Goal: Information Seeking & Learning: Learn about a topic

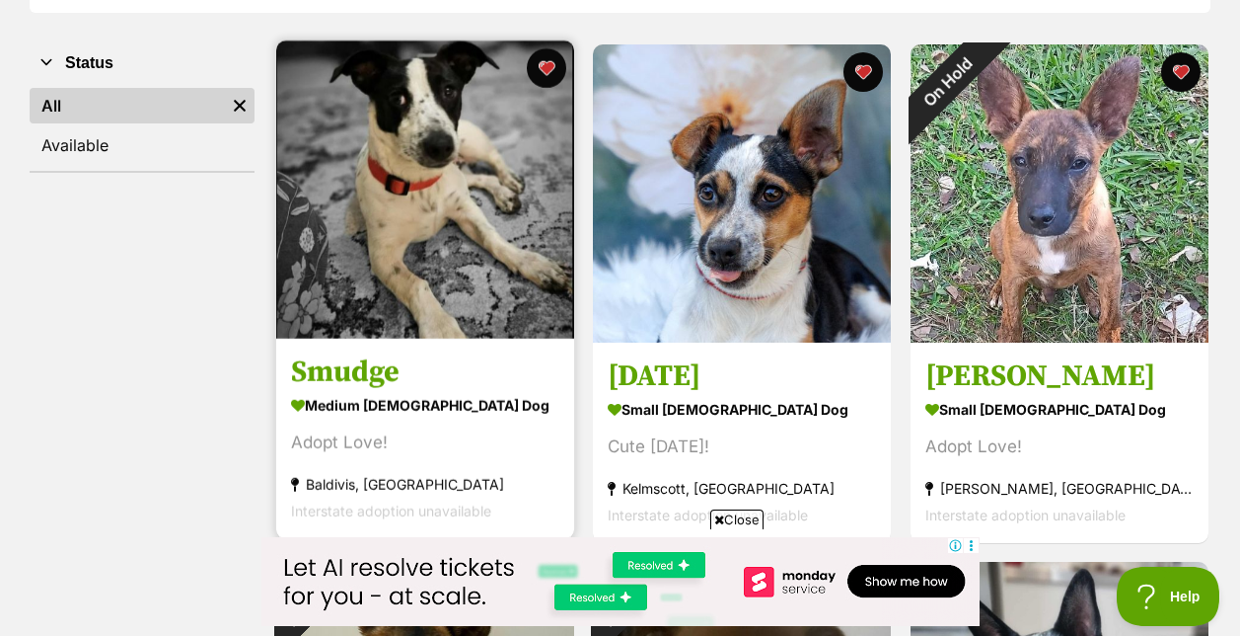
click at [391, 189] on img at bounding box center [425, 189] width 298 height 298
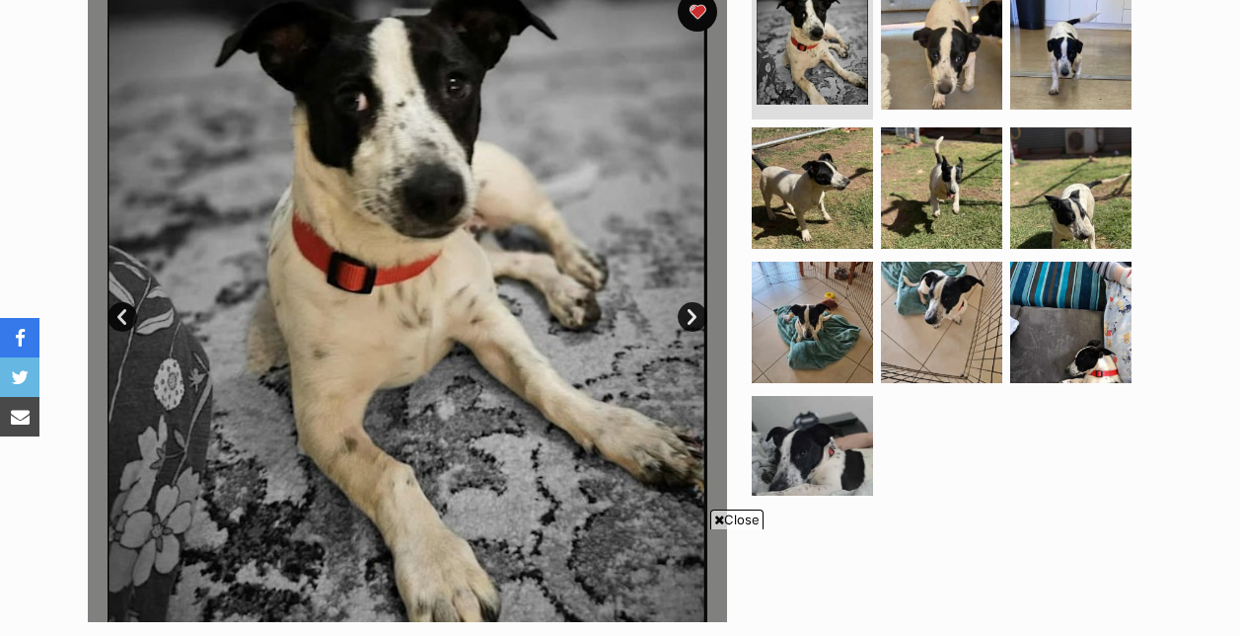
click at [391, 189] on img at bounding box center [407, 301] width 639 height 639
click at [695, 317] on link "Next" at bounding box center [693, 317] width 30 height 30
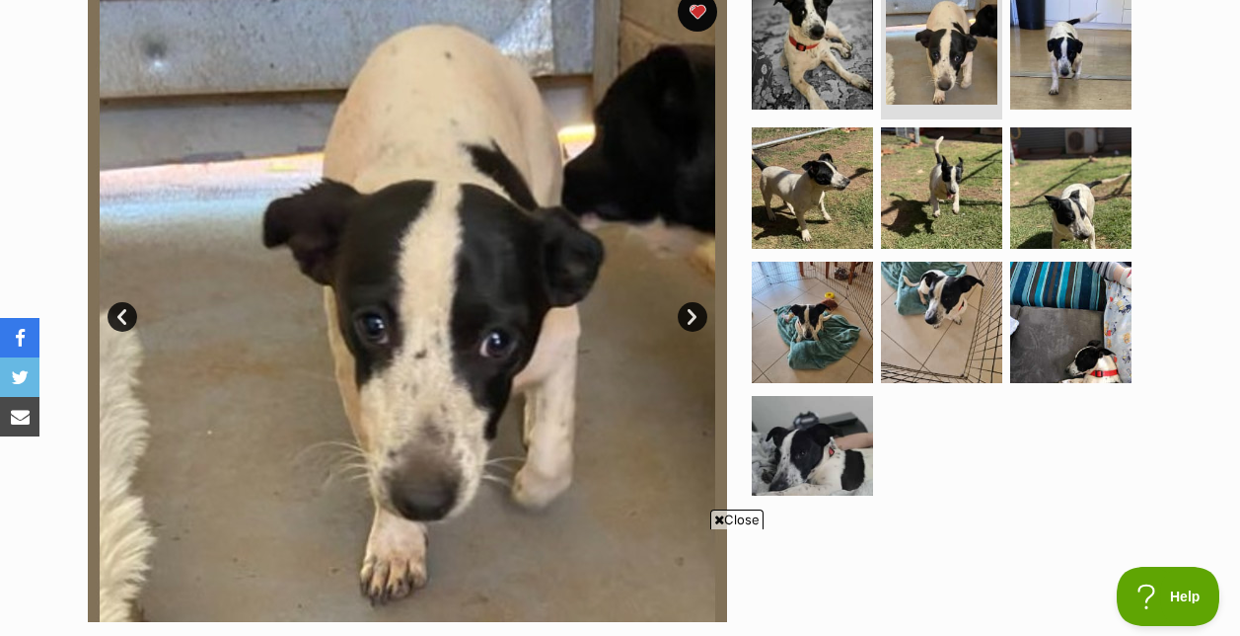
click at [695, 317] on link "Next" at bounding box center [693, 317] width 30 height 30
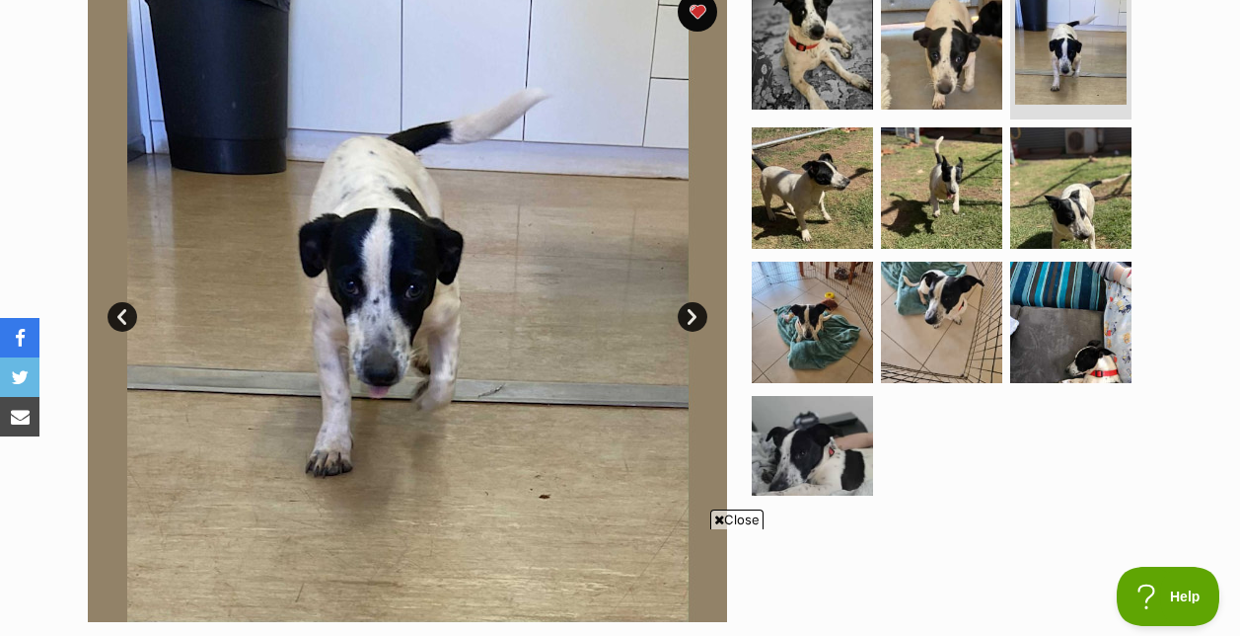
click at [695, 317] on link "Next" at bounding box center [693, 317] width 30 height 30
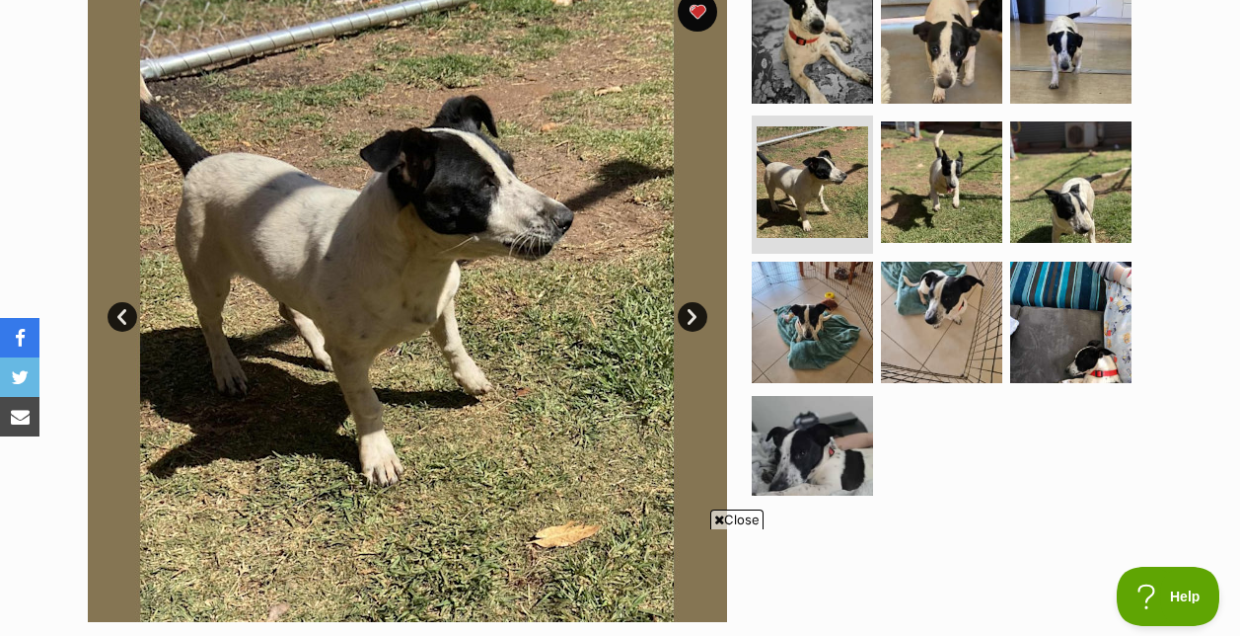
click at [695, 317] on link "Next" at bounding box center [693, 317] width 30 height 30
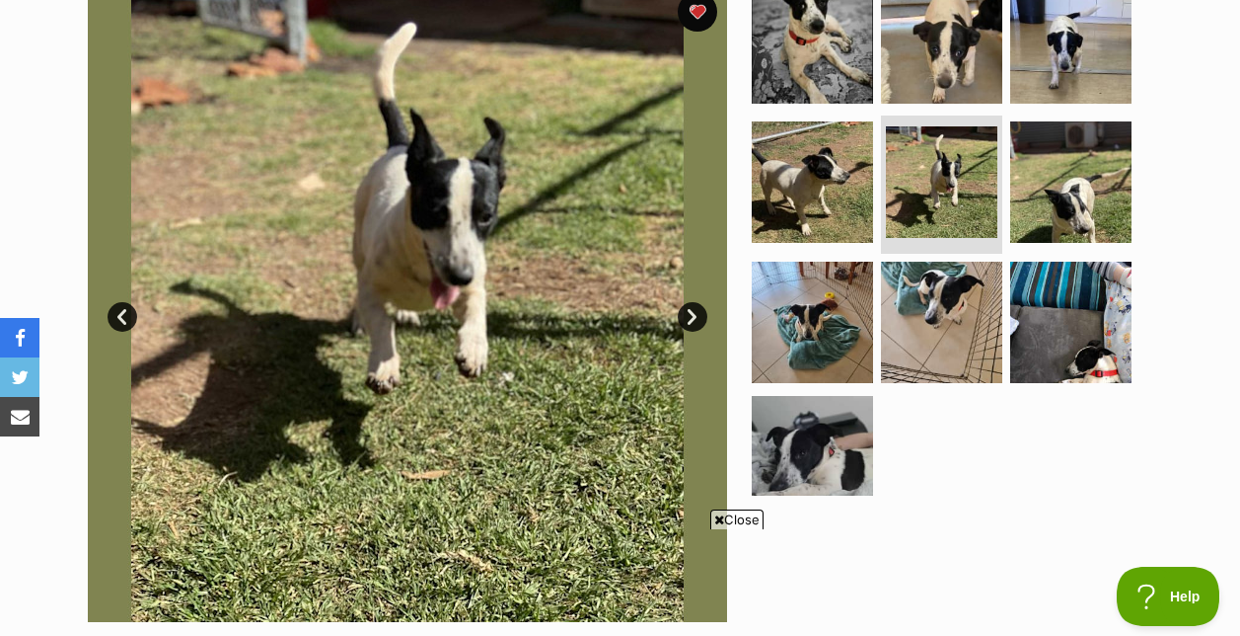
click at [695, 317] on link "Next" at bounding box center [693, 317] width 30 height 30
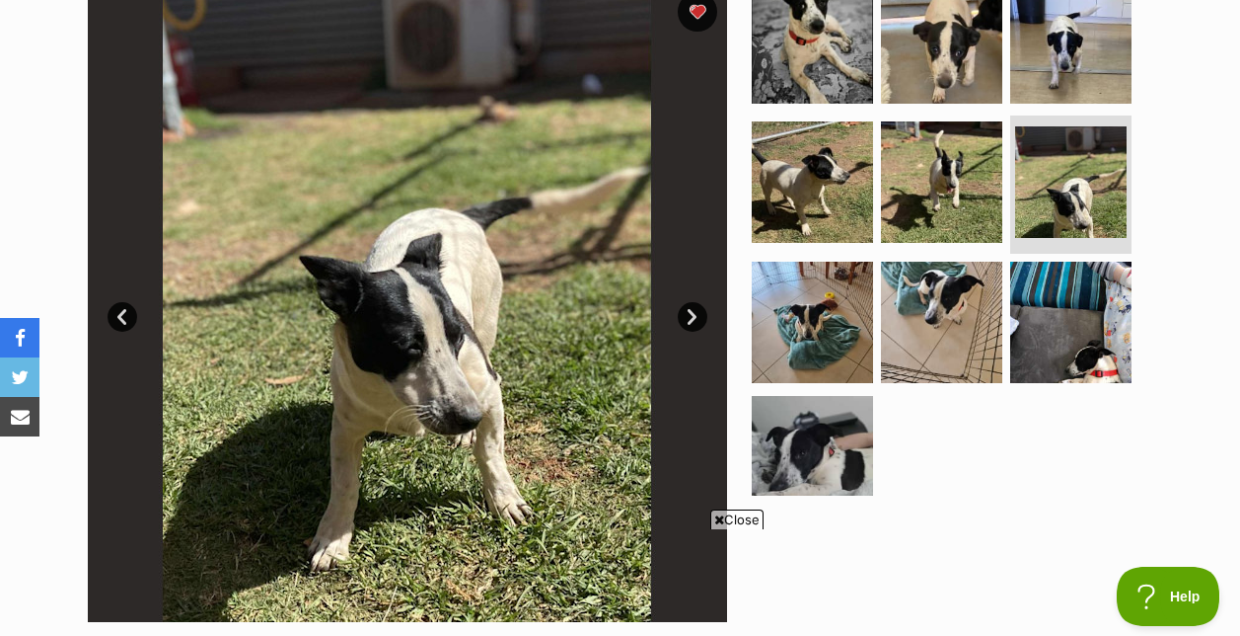
click at [695, 317] on link "Next" at bounding box center [693, 317] width 30 height 30
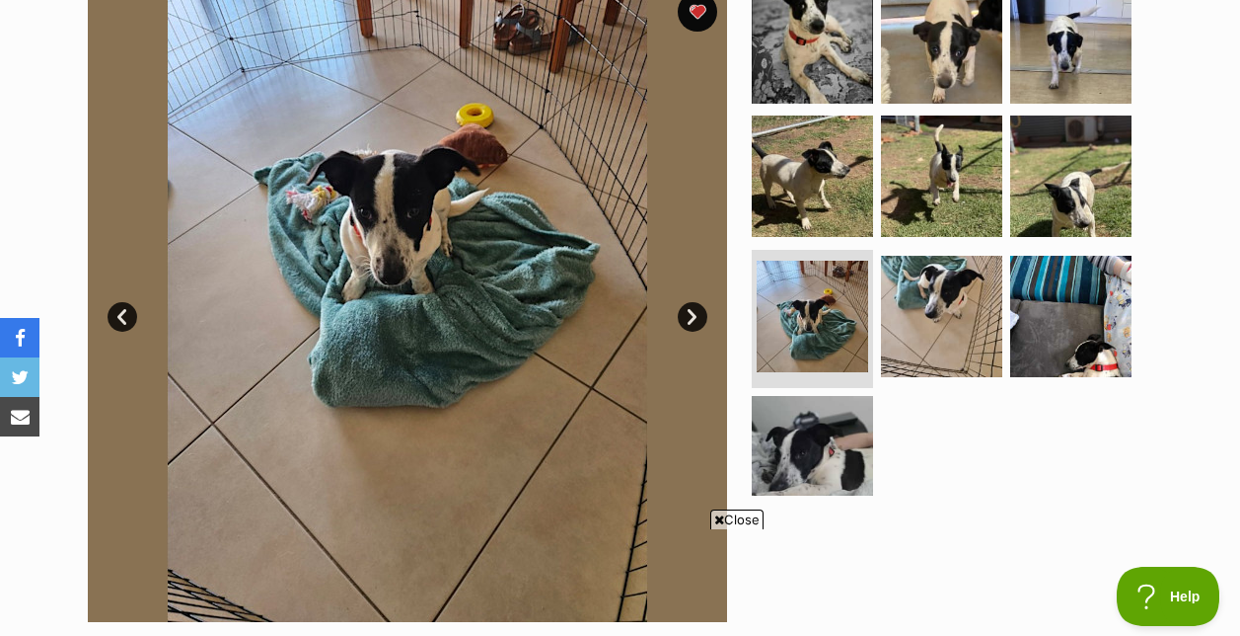
click at [695, 317] on link "Next" at bounding box center [693, 317] width 30 height 30
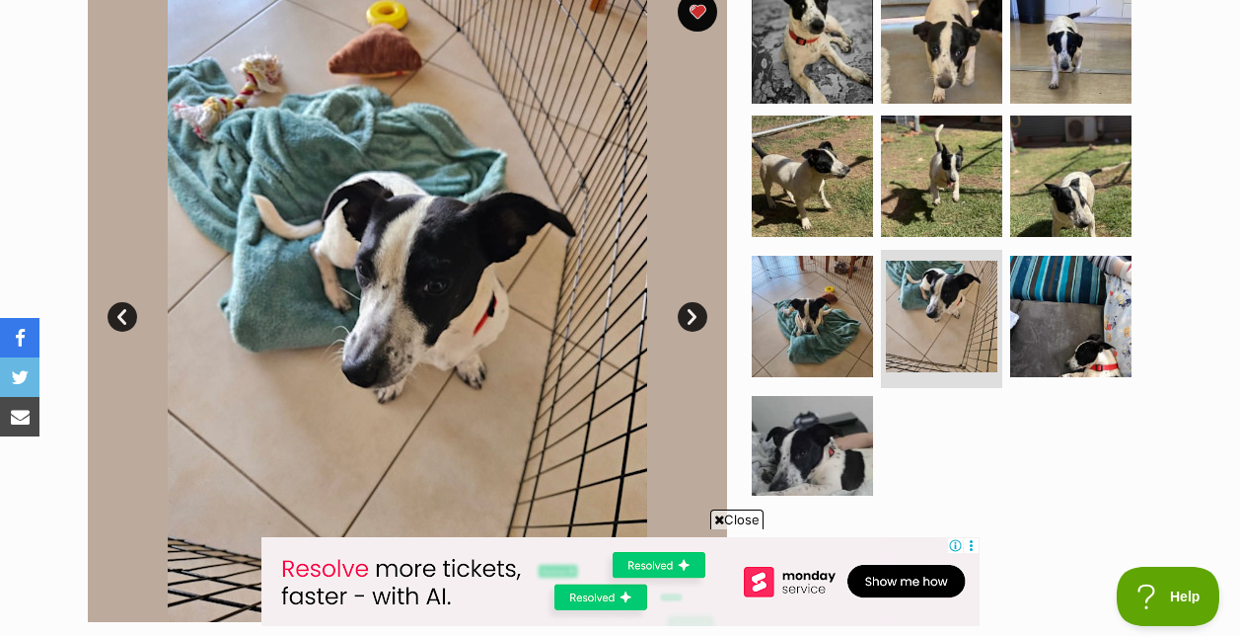
click at [695, 317] on link "Next" at bounding box center [693, 317] width 30 height 30
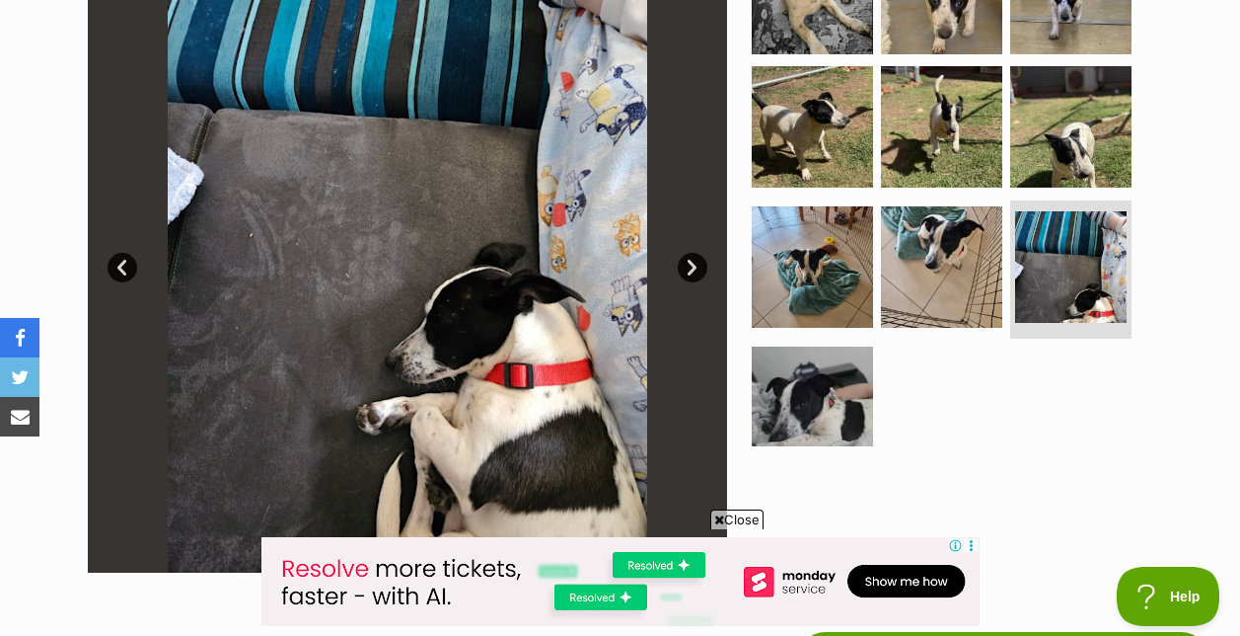
scroll to position [484, 0]
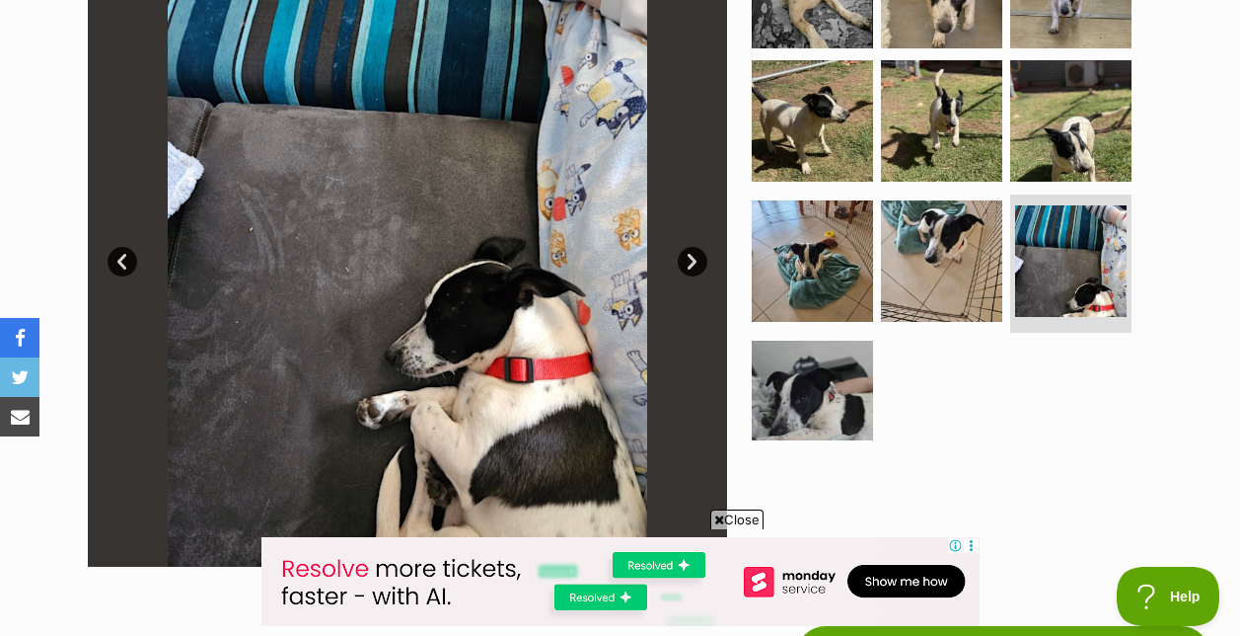
click at [687, 260] on link "Next" at bounding box center [693, 262] width 30 height 30
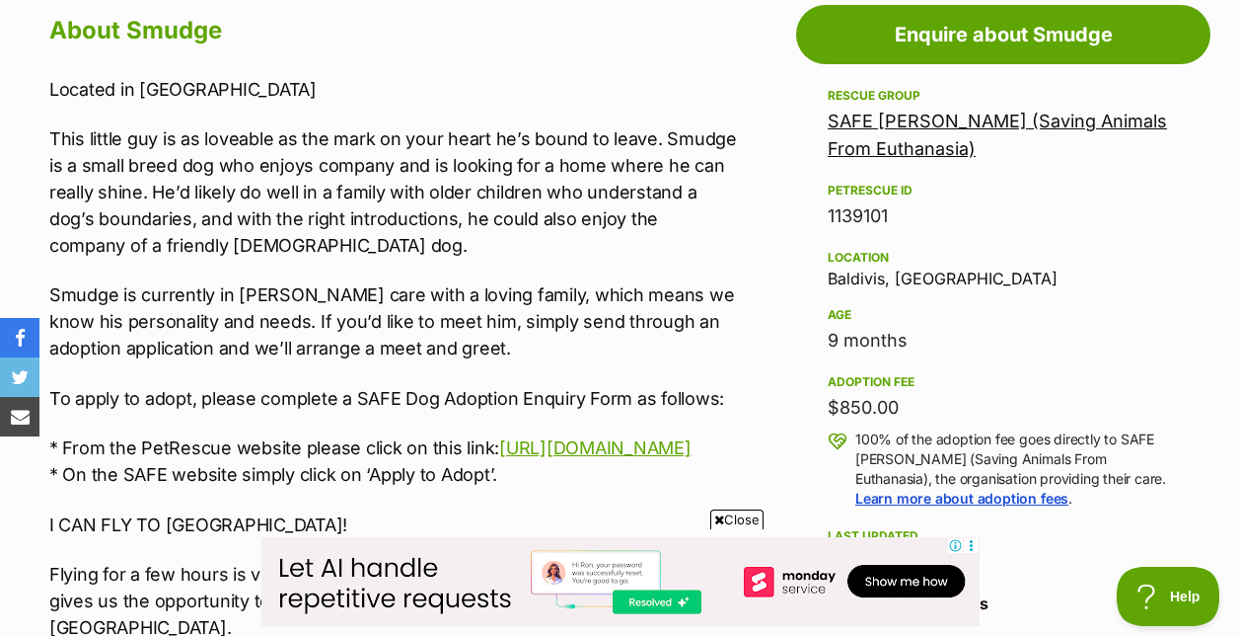
scroll to position [1103, 0]
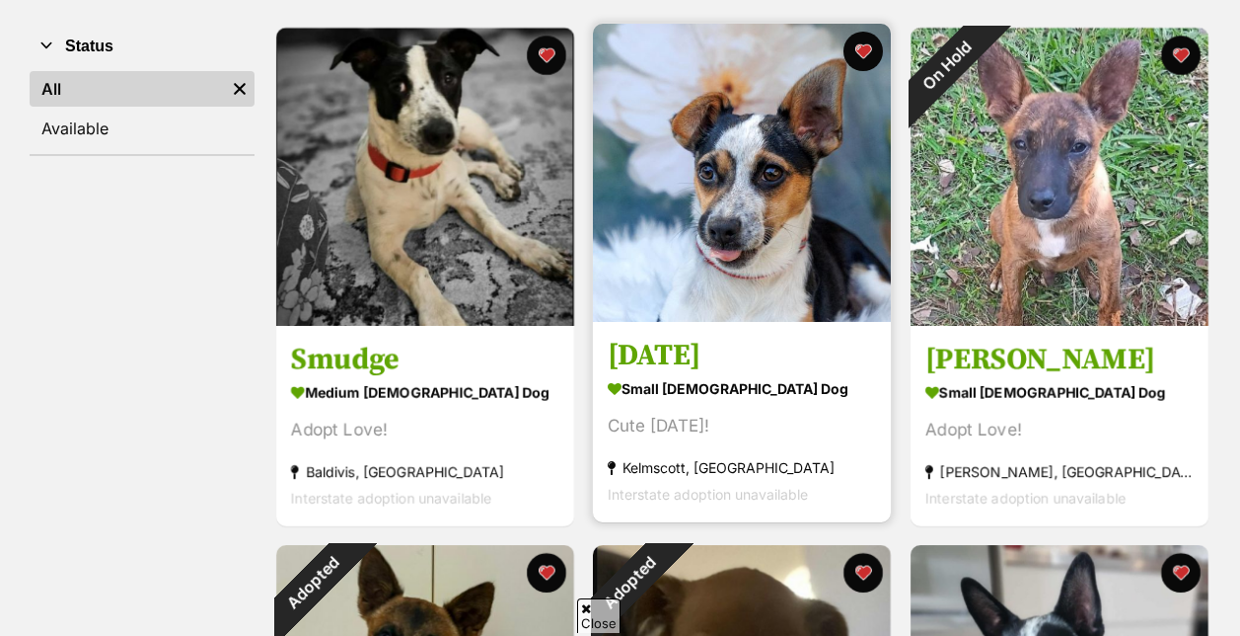
scroll to position [376, 0]
click at [703, 264] on img at bounding box center [742, 173] width 298 height 298
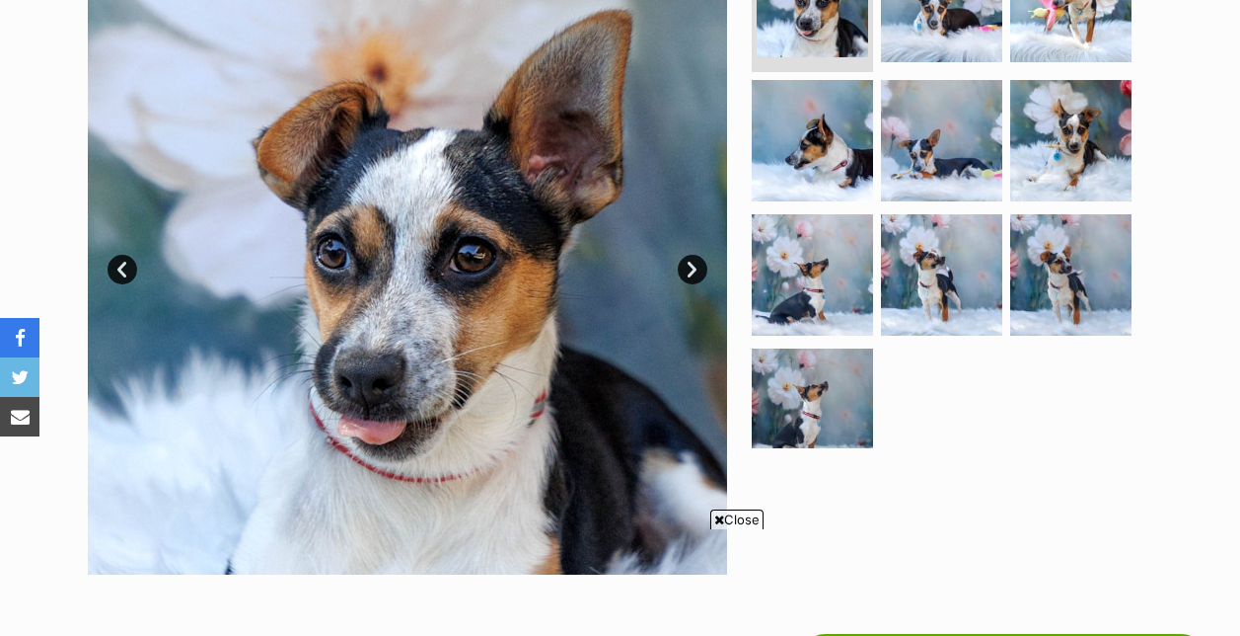
click at [696, 266] on link "Next" at bounding box center [693, 270] width 30 height 30
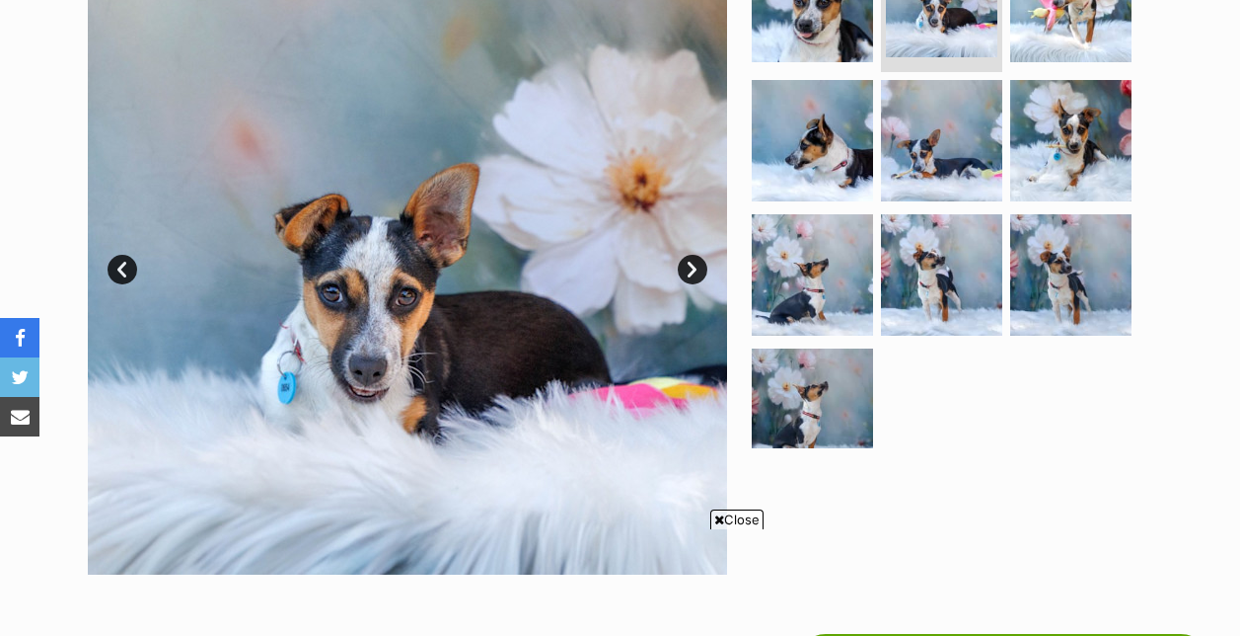
click at [696, 266] on link "Next" at bounding box center [693, 270] width 30 height 30
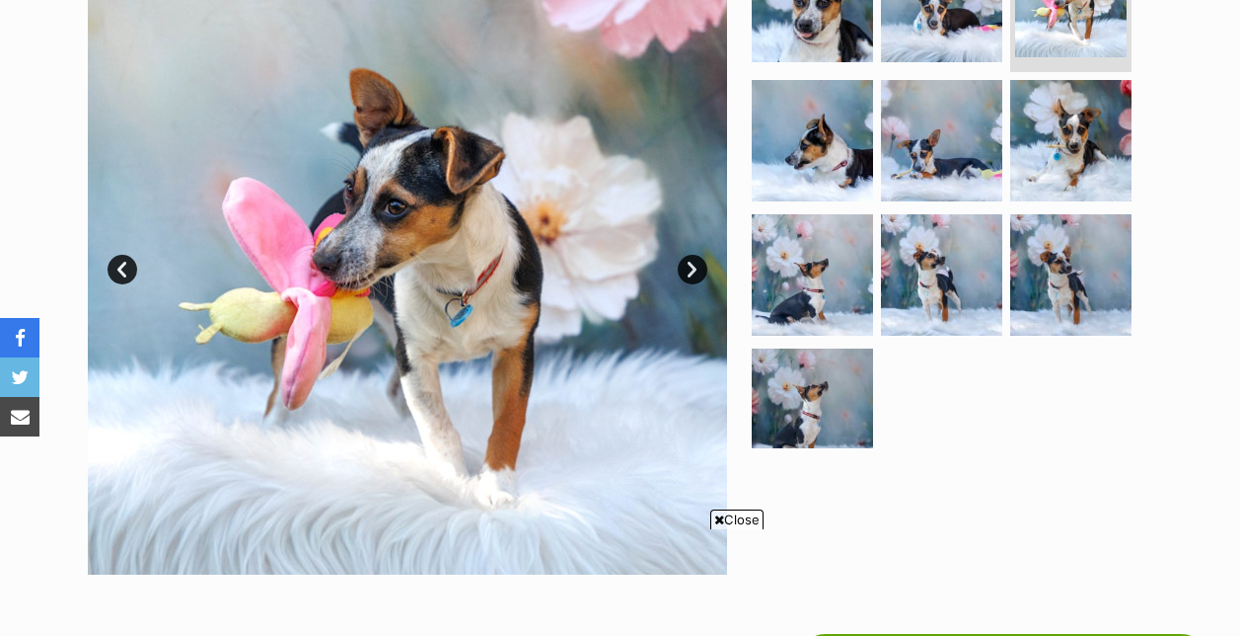
click at [696, 266] on link "Next" at bounding box center [693, 270] width 30 height 30
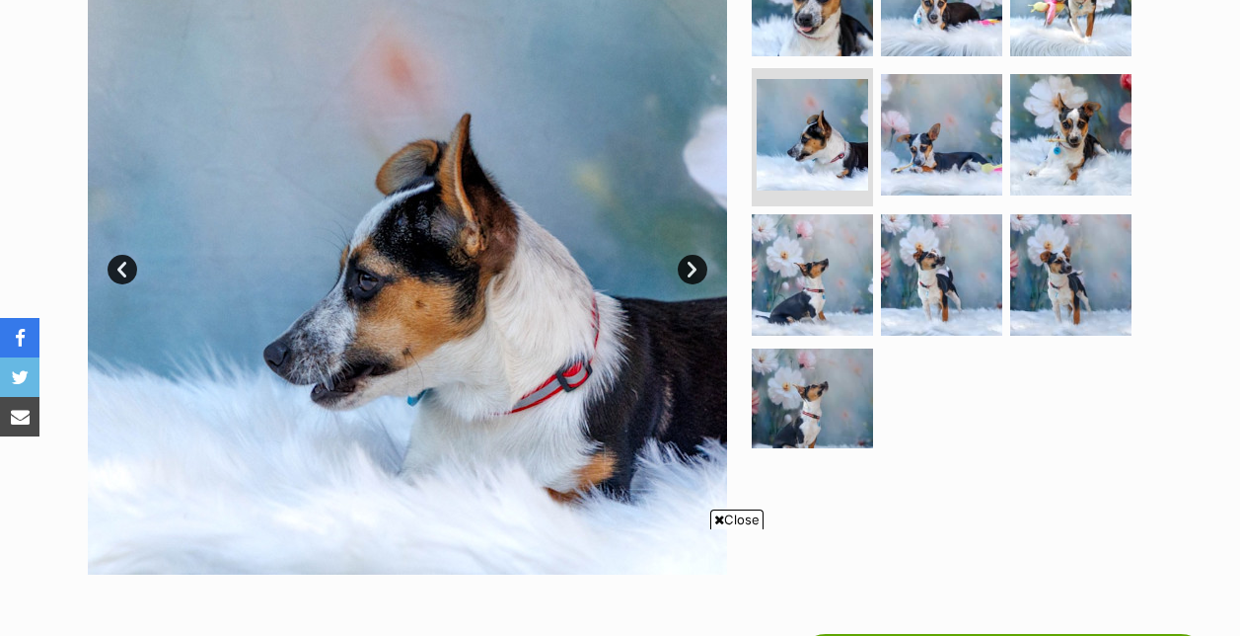
click at [696, 266] on link "Next" at bounding box center [693, 270] width 30 height 30
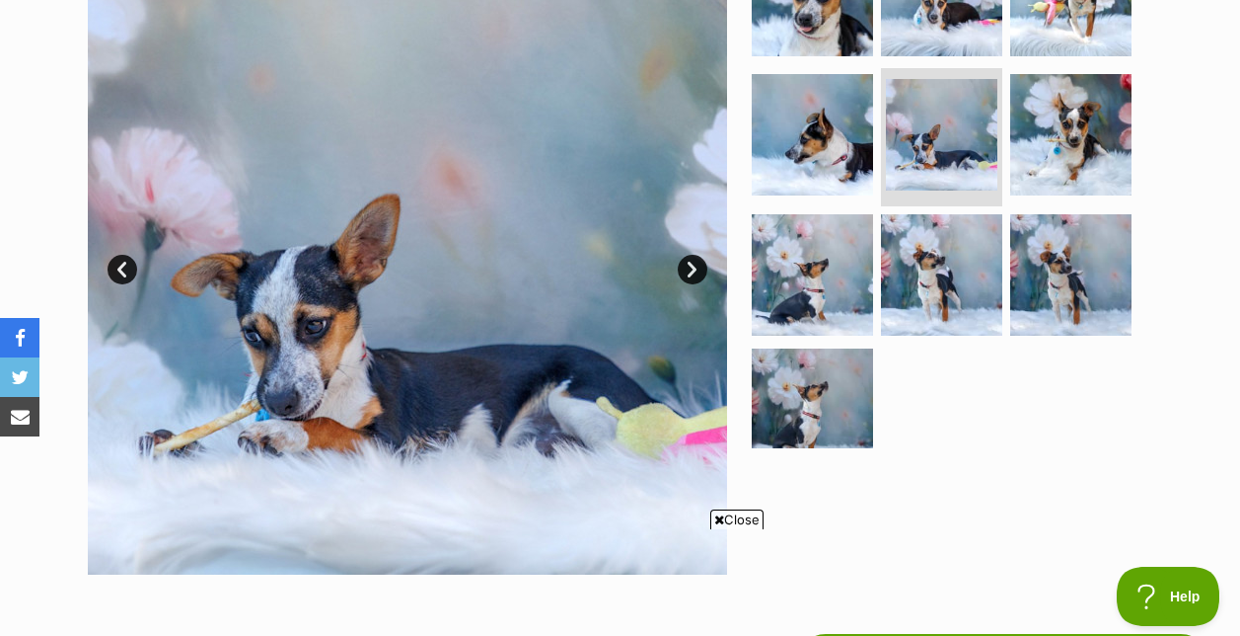
click at [696, 266] on link "Next" at bounding box center [693, 270] width 30 height 30
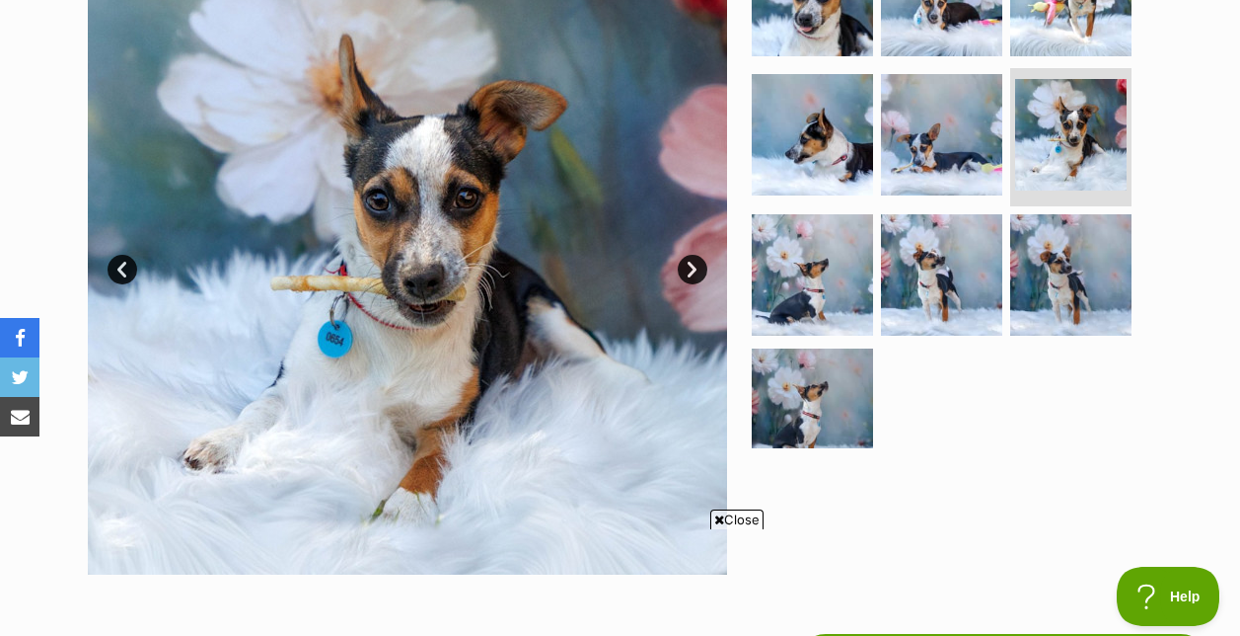
click at [696, 266] on link "Next" at bounding box center [693, 270] width 30 height 30
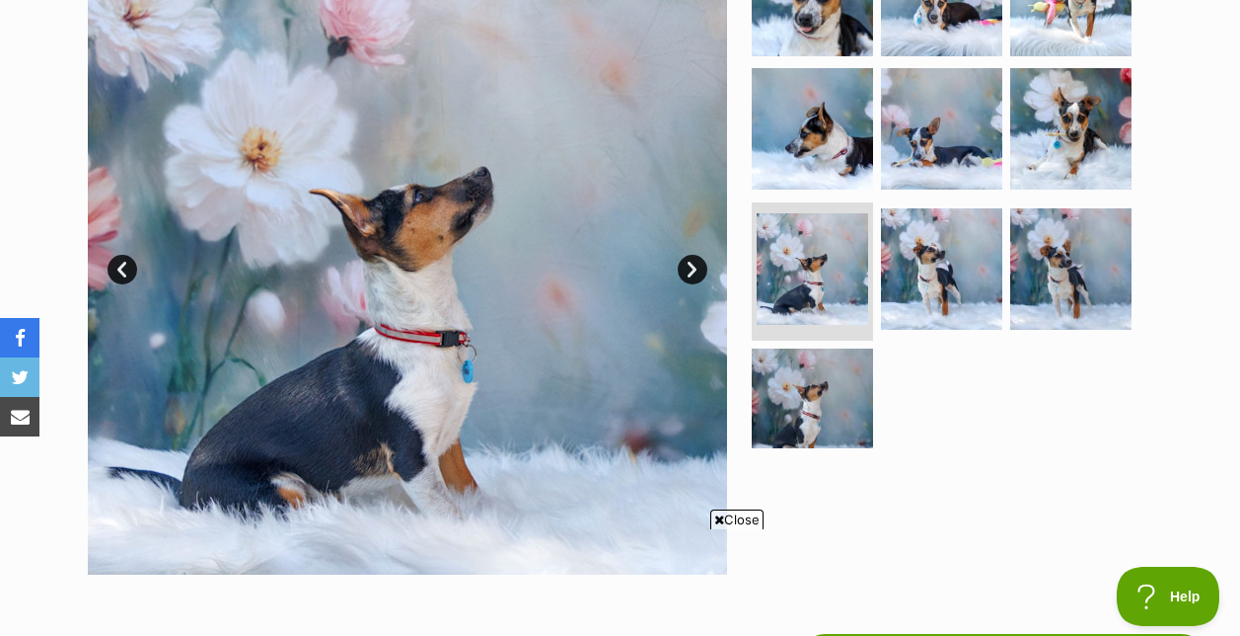
click at [696, 266] on link "Next" at bounding box center [693, 270] width 30 height 30
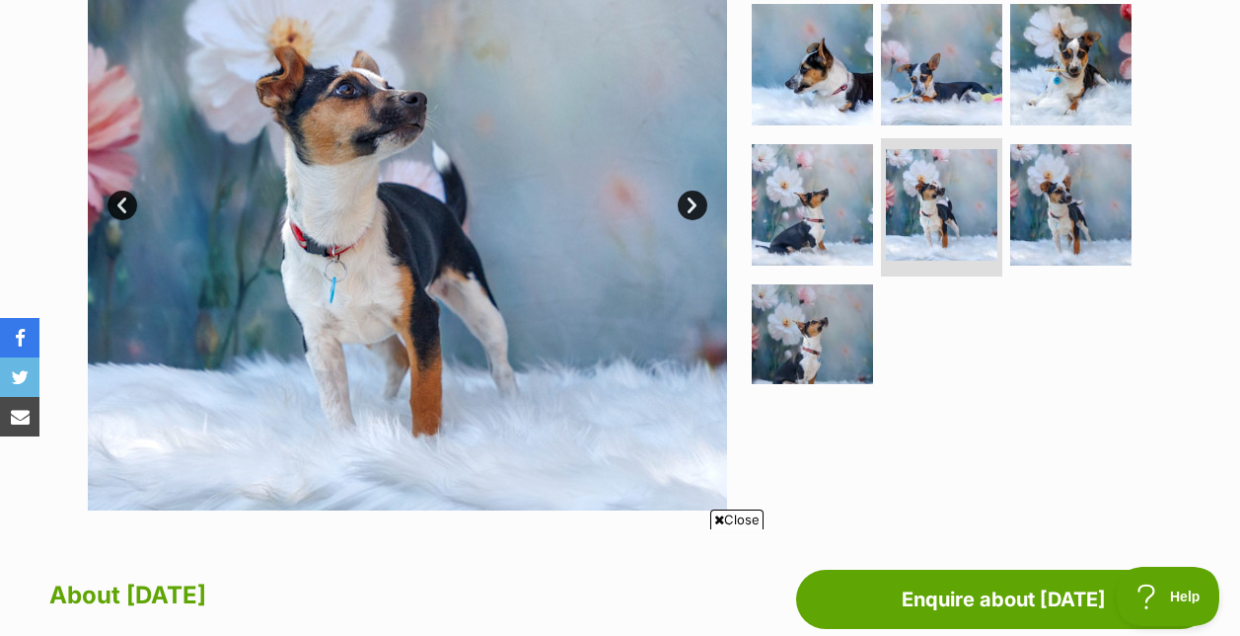
scroll to position [538, 0]
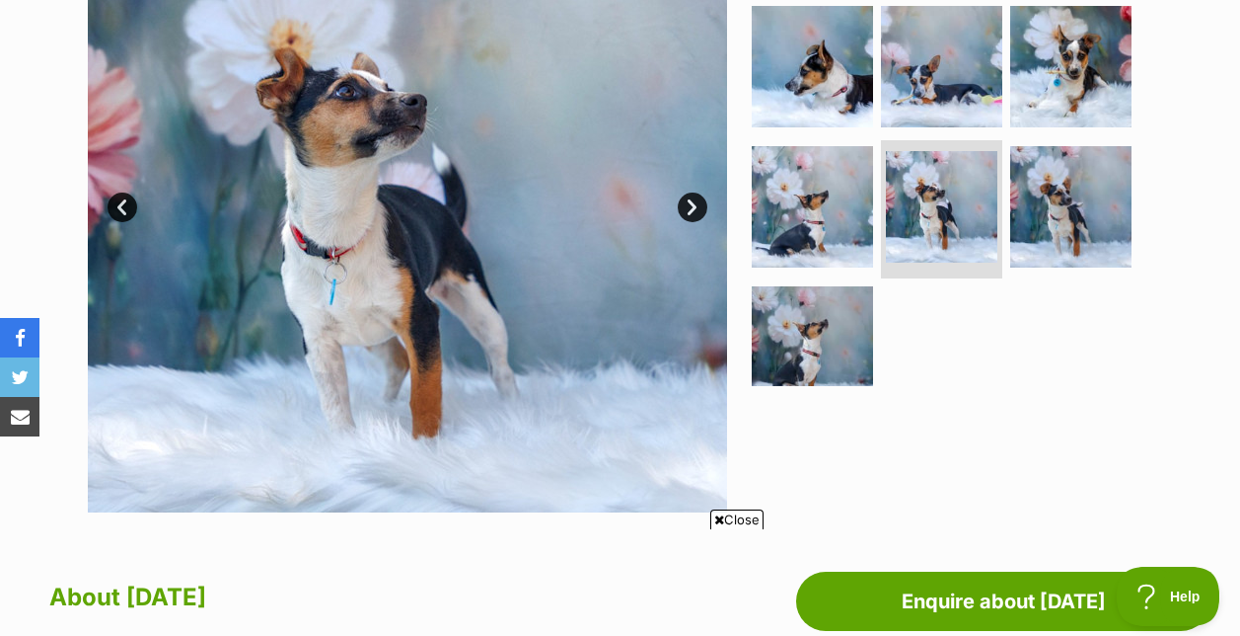
click at [698, 203] on link "Next" at bounding box center [693, 207] width 30 height 30
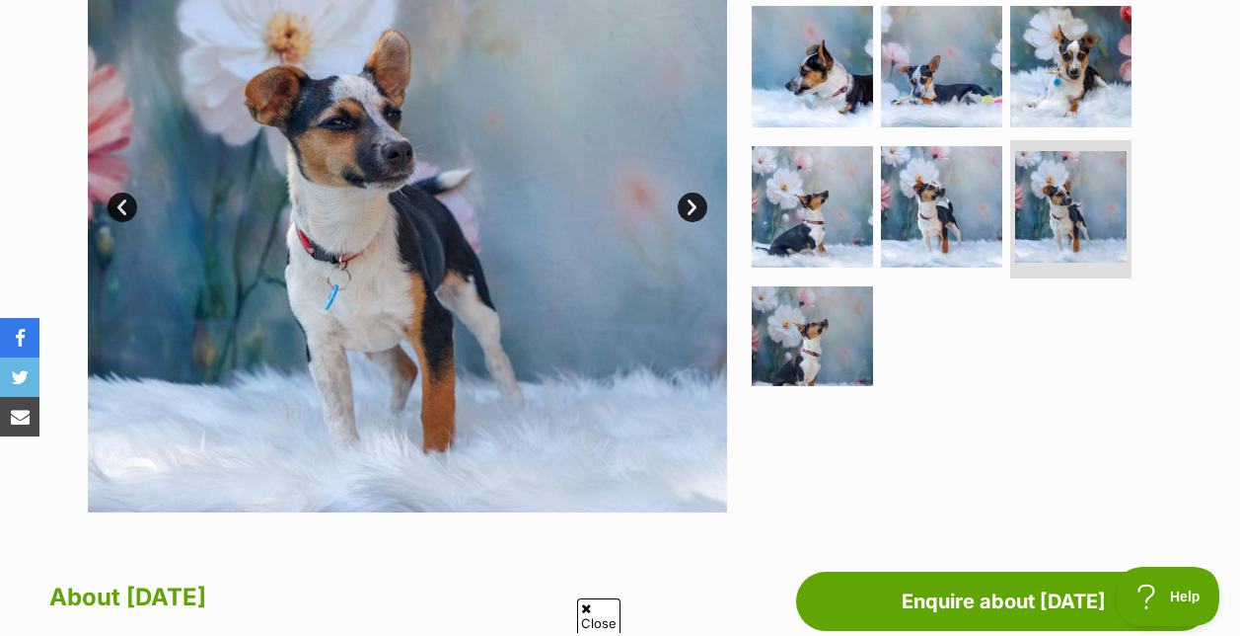
click at [698, 203] on link "Next" at bounding box center [693, 207] width 30 height 30
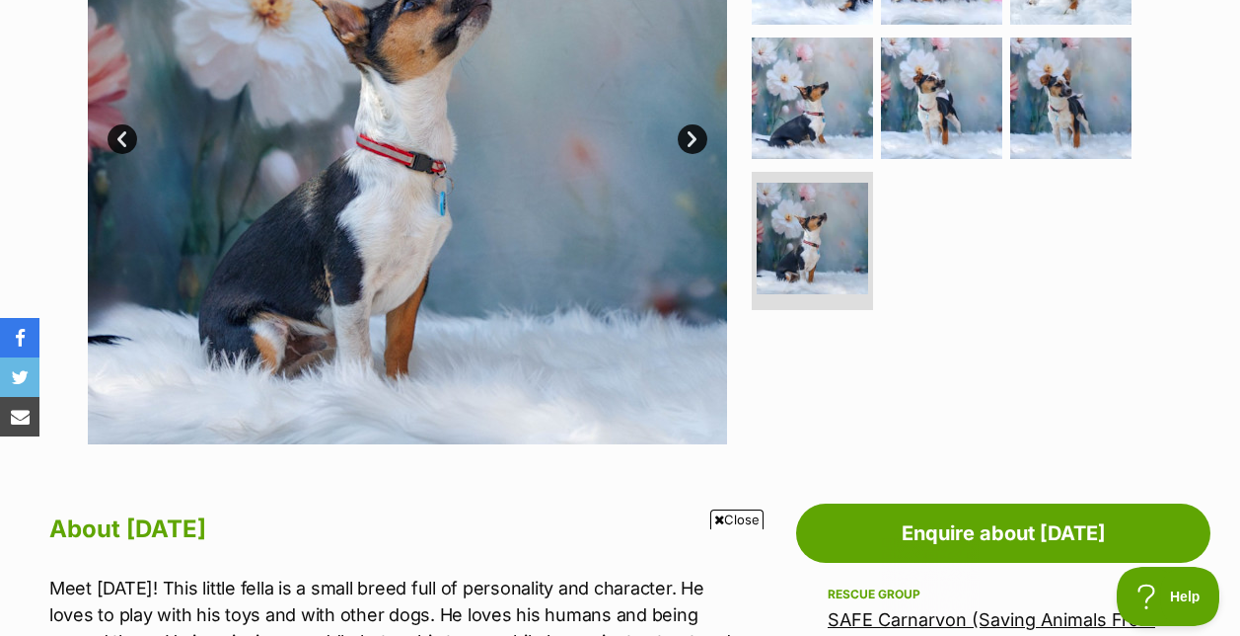
scroll to position [0, 0]
